Goal: Task Accomplishment & Management: Manage account settings

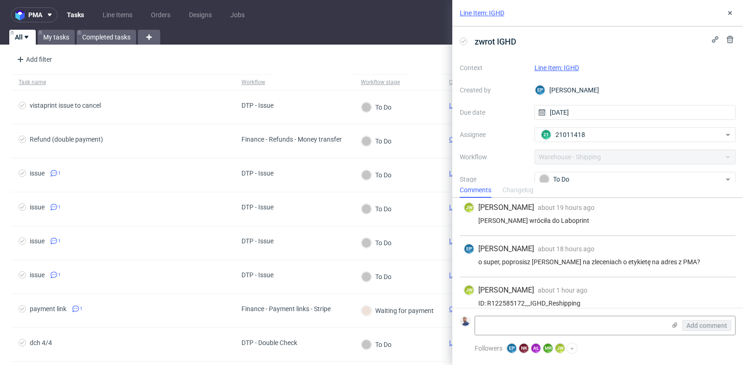
scroll to position [109, 0]
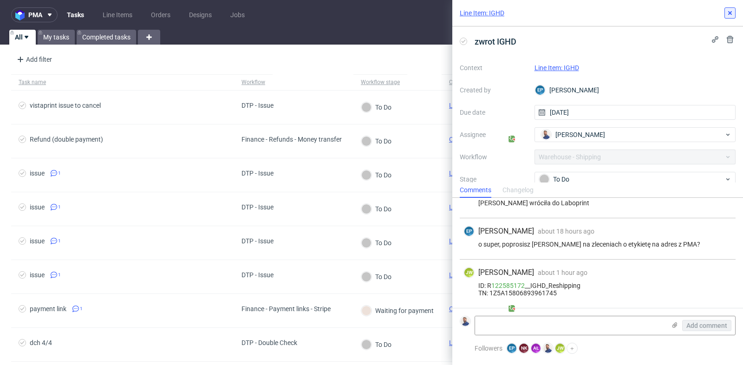
click at [731, 12] on use at bounding box center [730, 13] width 4 height 4
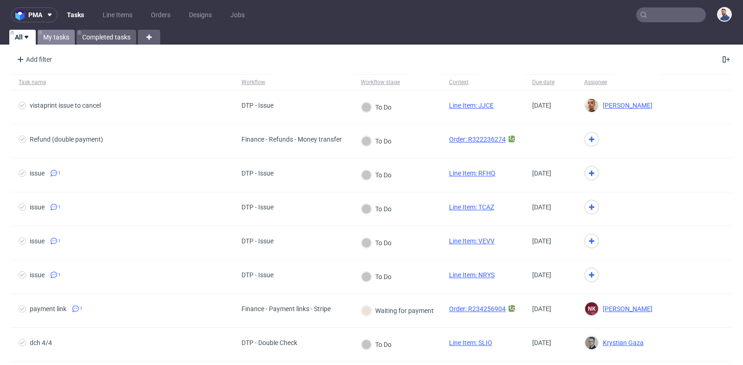
click at [47, 35] on link "My tasks" at bounding box center [56, 37] width 37 height 15
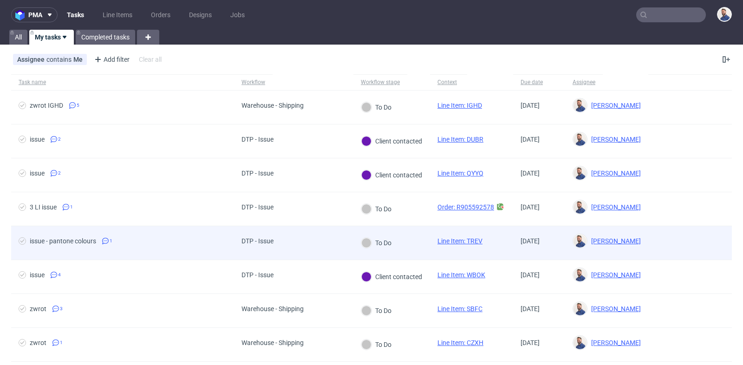
click at [56, 239] on div "issue - pantone colours" at bounding box center [63, 240] width 66 height 7
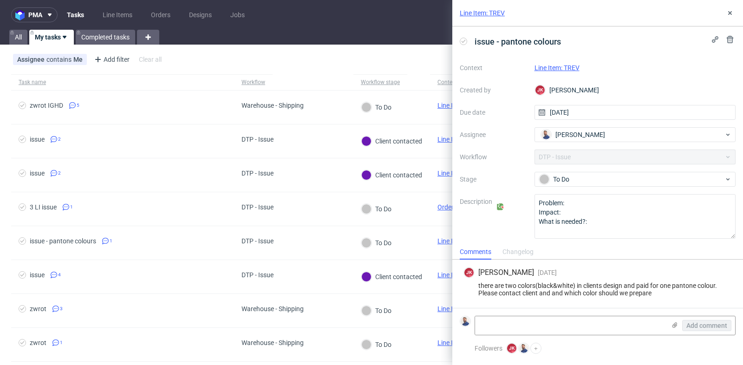
click at [576, 68] on link "Line Item: TREV" at bounding box center [556, 67] width 45 height 7
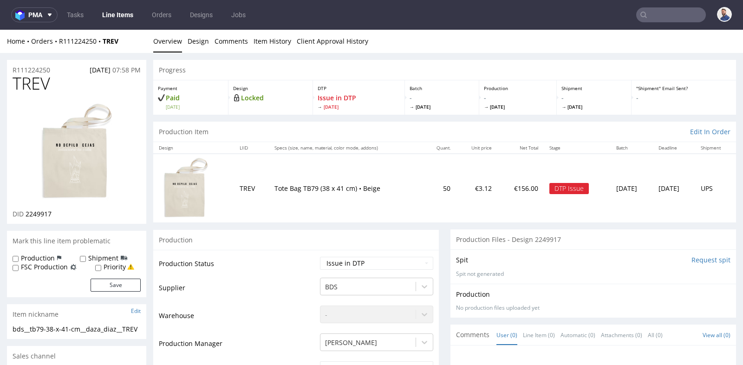
click at [372, 213] on td "Tote Bag TB79 (38 x 41 cm) • Beige" at bounding box center [346, 188] width 154 height 68
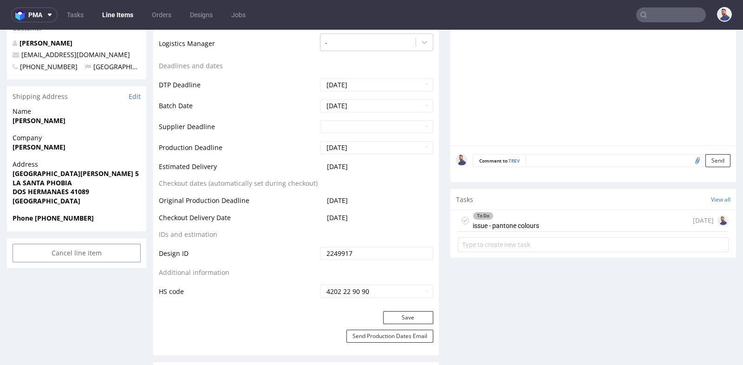
scroll to position [392, 0]
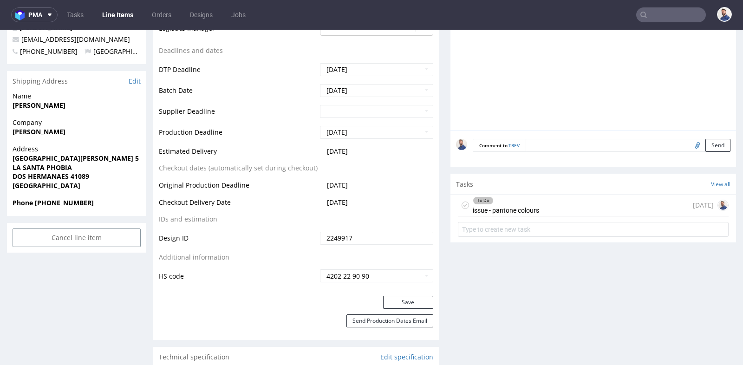
click at [541, 199] on div "To Do issue - pantone colours [DATE]" at bounding box center [593, 205] width 271 height 22
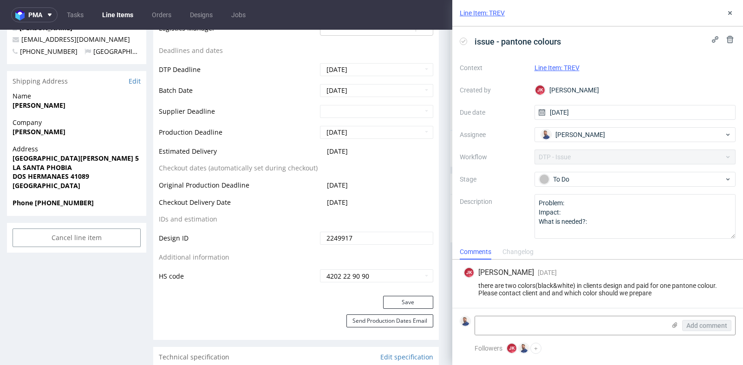
click at [569, 66] on link "Line Item: TREV" at bounding box center [556, 67] width 45 height 7
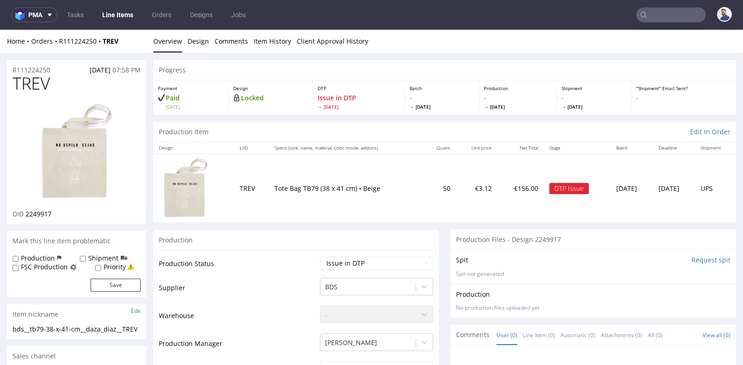
click at [456, 213] on td "€3.12" at bounding box center [477, 188] width 42 height 68
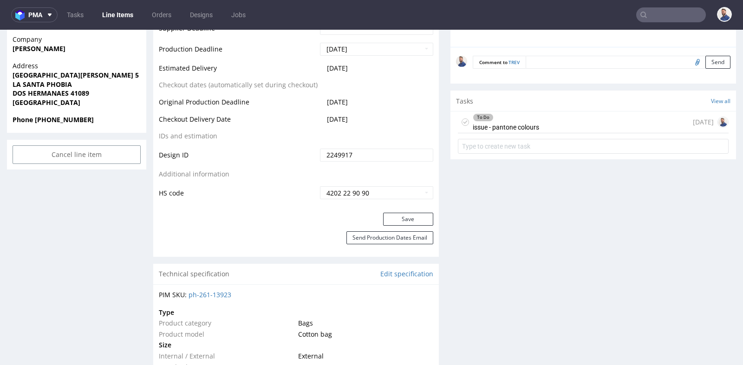
scroll to position [495, 0]
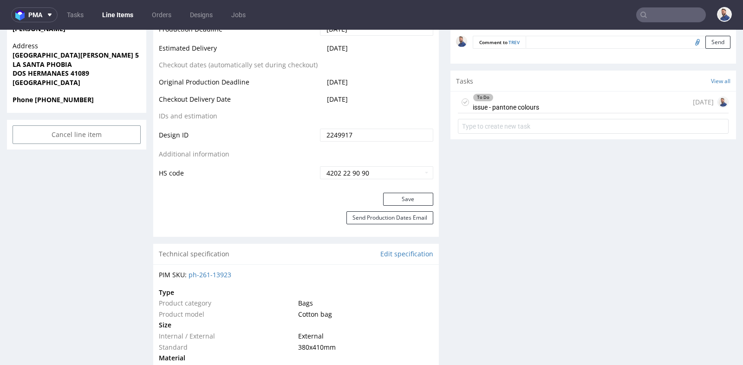
click at [556, 101] on div "To Do issue - pantone colours [DATE]" at bounding box center [593, 102] width 271 height 22
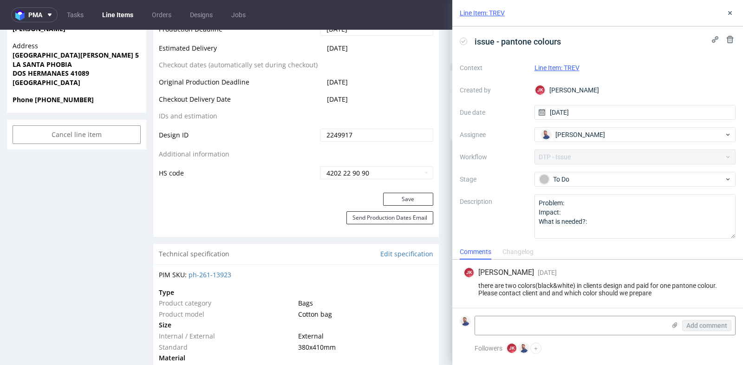
drag, startPoint x: 714, startPoint y: 287, endPoint x: 383, endPoint y: 41, distance: 412.3
click at [714, 274] on div "JK Jan Kocik 3 days ago 25th Aug 2025, 17:08 there are two colors(black&white) …" at bounding box center [597, 283] width 276 height 48
copy div "25th Aug 2025, 17:08 there are two colors(black&white) in clients design and pa…"
click at [728, 12] on icon at bounding box center [729, 12] width 7 height 7
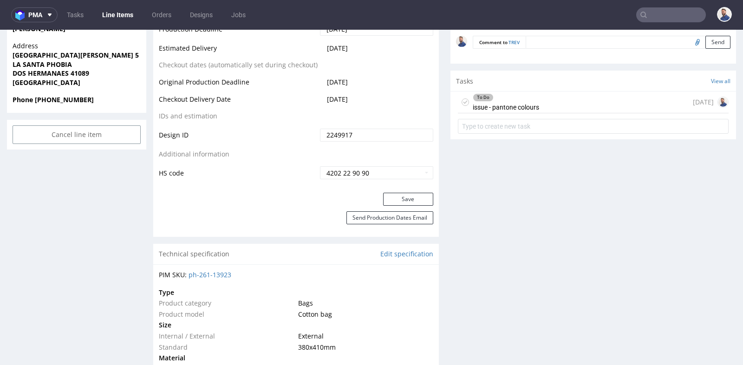
click at [440, 141] on div "Progress Payment Paid [DATE] Design Locked DTP Issue in DTP [DATE] Batch - [DAT…" at bounding box center [444, 291] width 582 height 1452
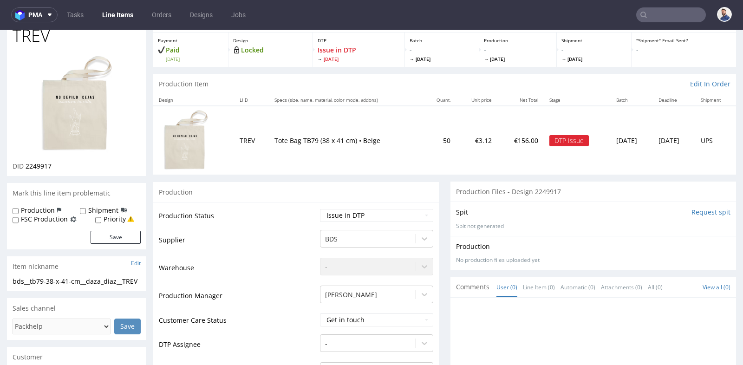
scroll to position [41, 0]
